Goal: Task Accomplishment & Management: Manage account settings

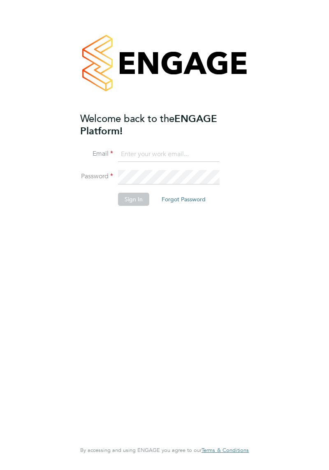
click at [175, 149] on input at bounding box center [168, 154] width 101 height 15
type input "[PERSON_NAME][EMAIL_ADDRESS][DOMAIN_NAME]"
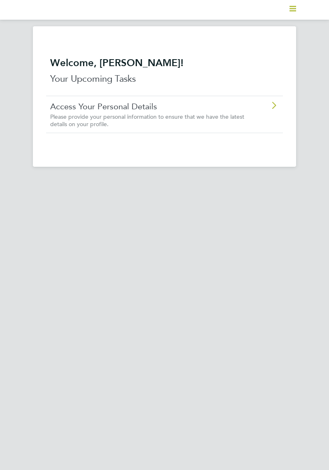
click at [290, 10] on icon "Main navigation" at bounding box center [292, 8] width 7 height 7
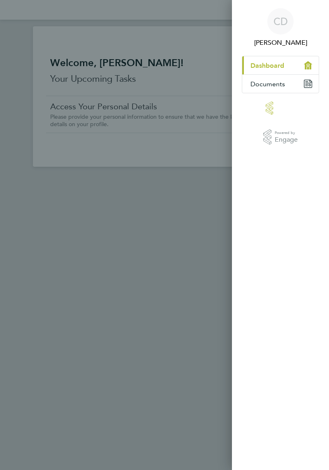
click at [290, 61] on button "Current page: Dashboard" at bounding box center [280, 65] width 76 height 18
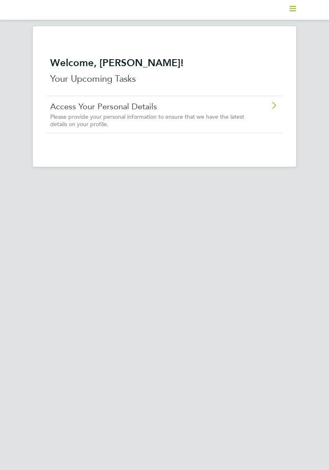
click at [269, 113] on div "Access Your Personal Details Please provide your personal information to ensure…" at bounding box center [164, 114] width 237 height 37
click at [294, 11] on polygon "Main navigation" at bounding box center [292, 10] width 7 height 1
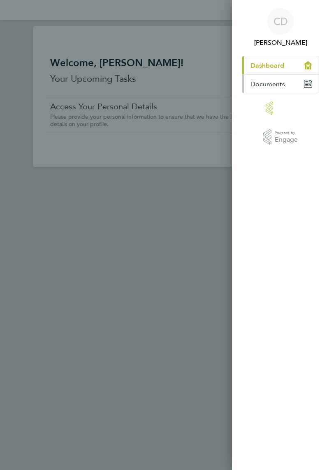
click at [298, 85] on button "Documents" at bounding box center [280, 84] width 76 height 18
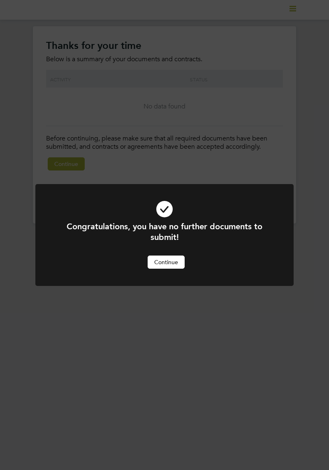
click at [177, 268] on button "Continue" at bounding box center [165, 262] width 37 height 13
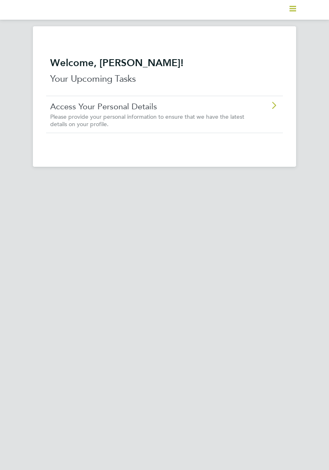
click at [275, 106] on icon at bounding box center [273, 105] width 10 height 7
click at [294, 6] on polygon "Main navigation" at bounding box center [292, 6] width 7 height 1
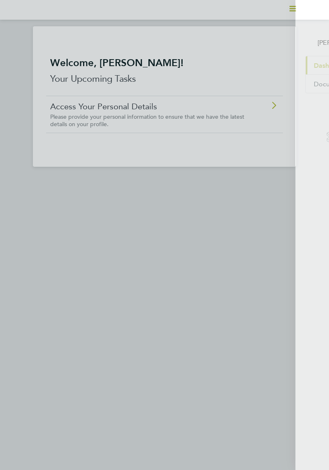
click at [303, 39] on span "[PERSON_NAME]" at bounding box center [280, 43] width 77 height 10
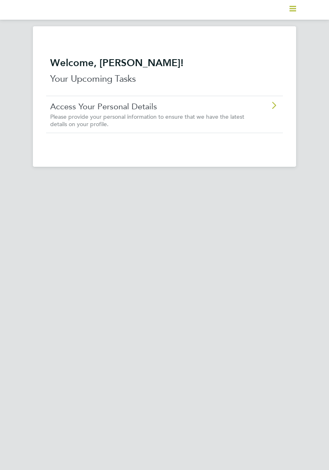
click at [294, 6] on polygon "Main navigation" at bounding box center [292, 6] width 7 height 1
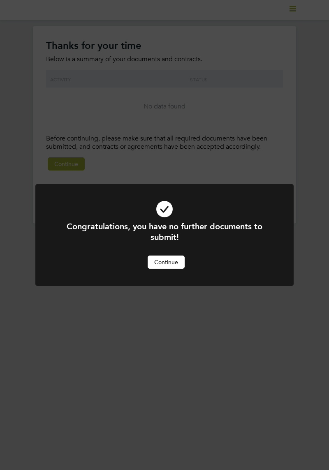
click at [177, 265] on button "Continue" at bounding box center [165, 262] width 37 height 13
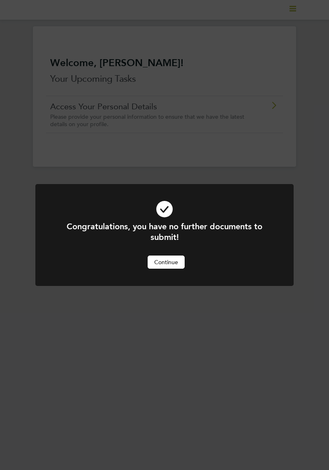
click at [169, 268] on button "Continue" at bounding box center [165, 262] width 37 height 13
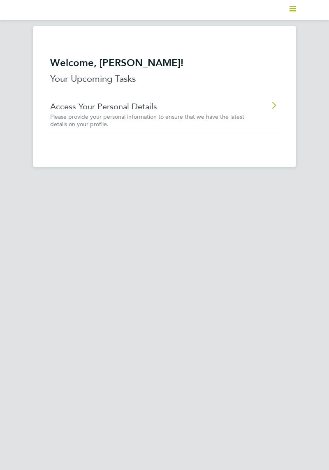
click at [293, 11] on polygon "Main navigation" at bounding box center [292, 10] width 7 height 1
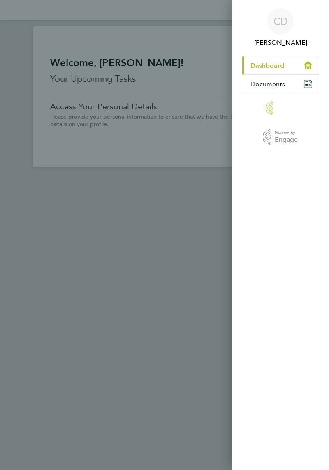
click at [281, 30] on div "CD" at bounding box center [280, 21] width 26 height 26
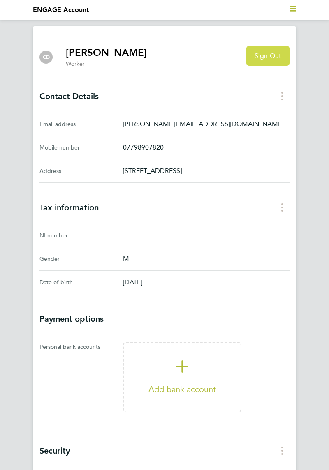
click at [278, 55] on span "Sign Out" at bounding box center [267, 56] width 27 height 8
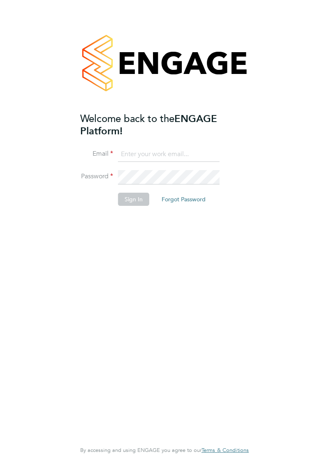
click at [197, 150] on input at bounding box center [168, 154] width 101 height 15
click at [189, 154] on input at bounding box center [168, 154] width 101 height 15
click at [123, 152] on input at bounding box center [168, 154] width 101 height 15
click at [160, 150] on input at bounding box center [168, 154] width 101 height 15
type input "david.cosmin89@gmail.com"
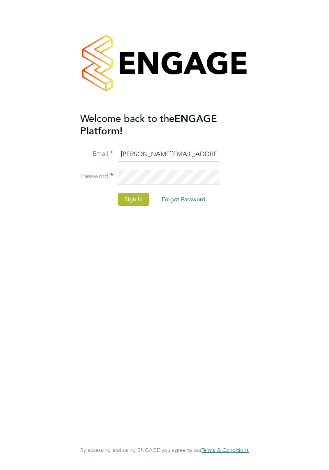
click at [143, 200] on button "Sign In" at bounding box center [133, 199] width 31 height 13
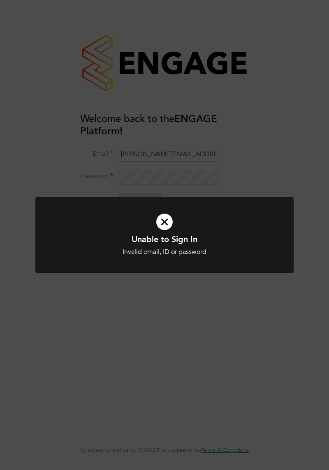
click at [268, 320] on div "Unable to Sign In Invalid email, ID or password Cancel Okay" at bounding box center [164, 235] width 329 height 470
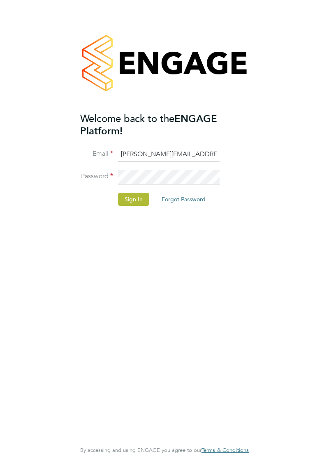
click at [136, 200] on button "Sign In" at bounding box center [133, 199] width 31 height 13
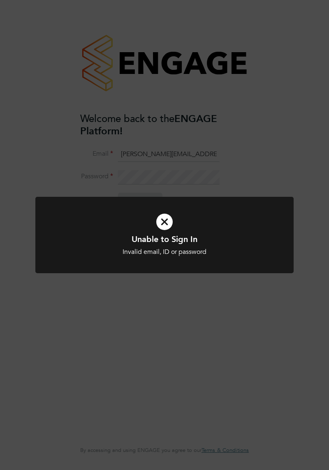
click at [167, 220] on icon at bounding box center [165, 222] width 214 height 32
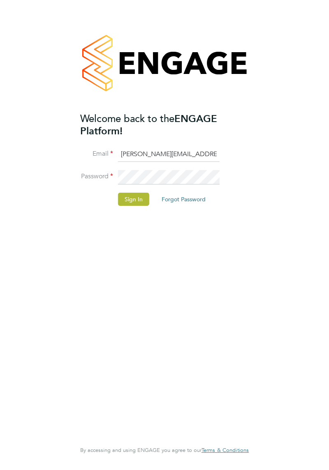
click at [139, 197] on button "Sign In" at bounding box center [133, 199] width 31 height 13
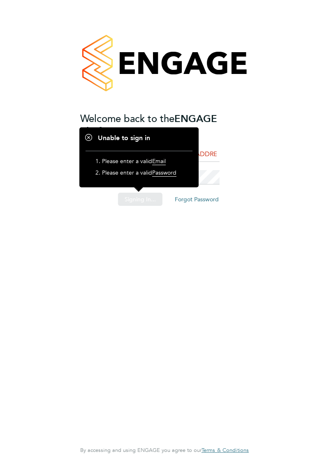
click at [146, 197] on div "Sorry, we are having problems connecting to our services." at bounding box center [164, 235] width 329 height 470
click at [187, 266] on div "Welcome back to the ENGAGE Platform! Email david.cosmin89@gmail.com Password Si…" at bounding box center [160, 276] width 160 height 327
click at [136, 193] on button "Sign In" at bounding box center [133, 199] width 31 height 13
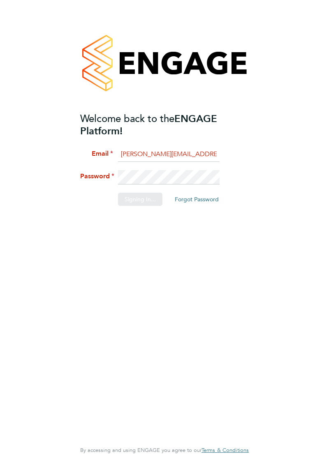
click at [181, 230] on div "Welcome back to the ENGAGE Platform! Email david.cosmin89@gmail.com Password Si…" at bounding box center [160, 276] width 160 height 327
click at [205, 152] on input at bounding box center [168, 154] width 101 height 15
type input "[PERSON_NAME][EMAIL_ADDRESS][DOMAIN_NAME]"
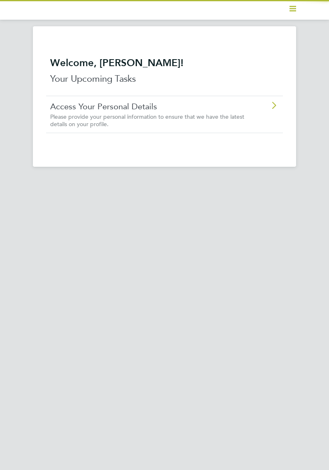
click at [294, 11] on polygon "Main navigation" at bounding box center [292, 10] width 7 height 1
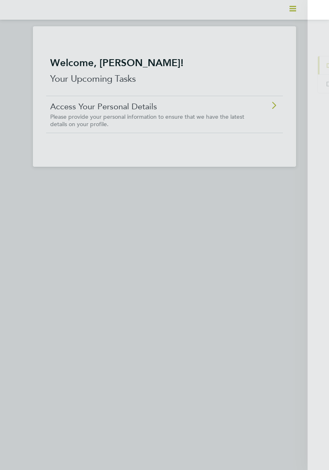
click at [279, 111] on img at bounding box center [280, 107] width 30 height 13
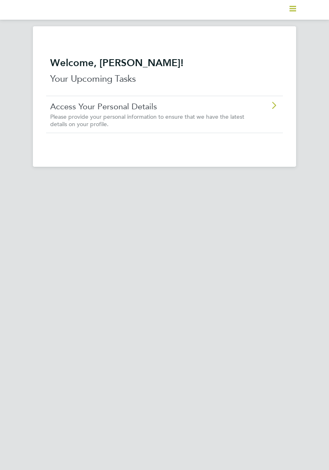
click at [294, 9] on polygon "Main navigation" at bounding box center [292, 8] width 7 height 1
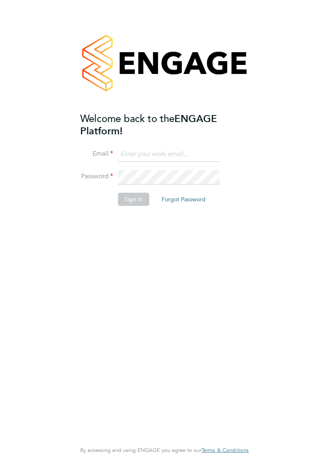
click at [150, 159] on input at bounding box center [168, 154] width 101 height 15
type input "david.cosmin1989@gmail.com"
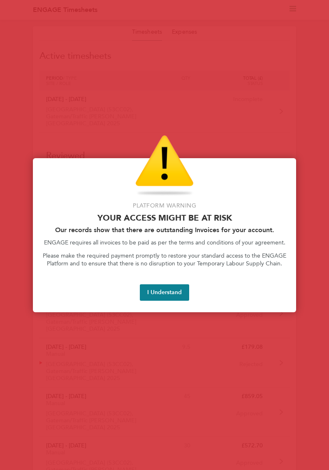
click at [157, 296] on button "I Understand" at bounding box center [164, 292] width 49 height 16
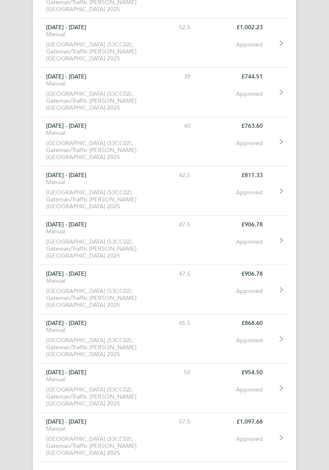
scroll to position [926, 0]
